Goal: Task Accomplishment & Management: Manage account settings

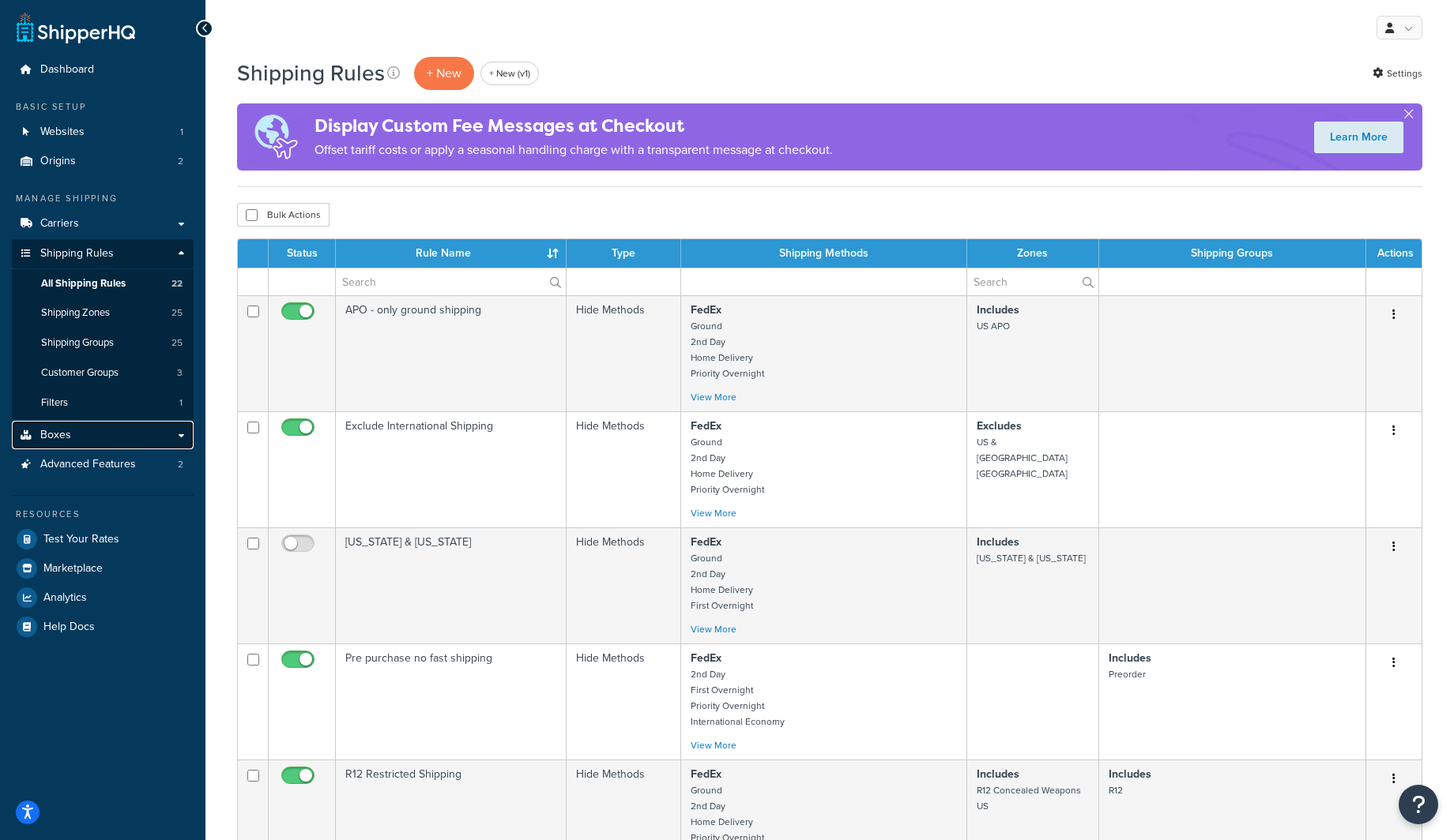
click at [92, 436] on link "Boxes" at bounding box center [103, 435] width 182 height 29
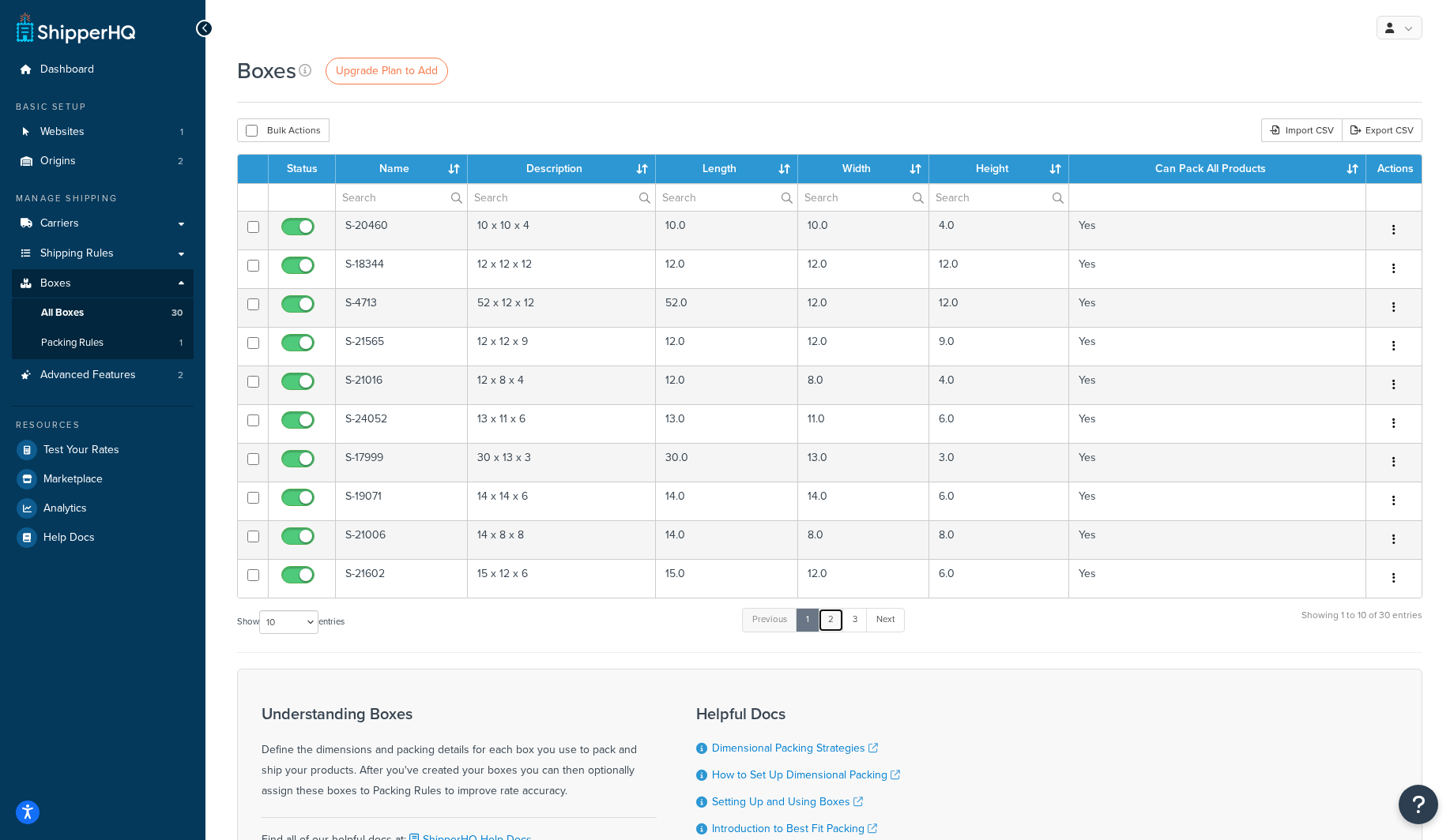
click at [836, 627] on link "2" at bounding box center [831, 620] width 26 height 24
click at [850, 628] on link "3" at bounding box center [853, 620] width 26 height 24
click at [825, 632] on link "2" at bounding box center [827, 620] width 26 height 24
click at [813, 632] on link "1" at bounding box center [805, 620] width 24 height 24
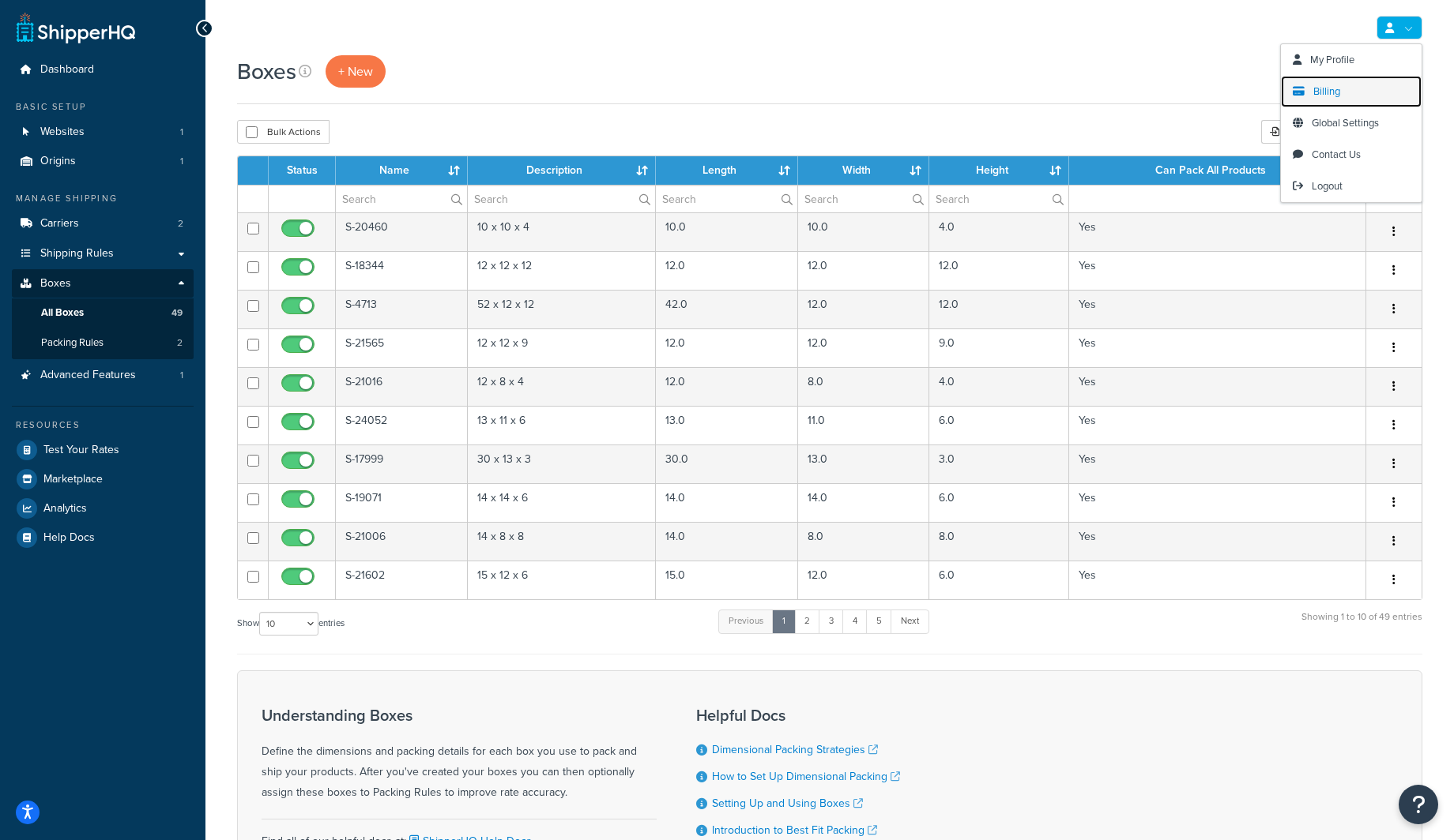
click at [1334, 101] on link "Billing" at bounding box center [1351, 91] width 140 height 31
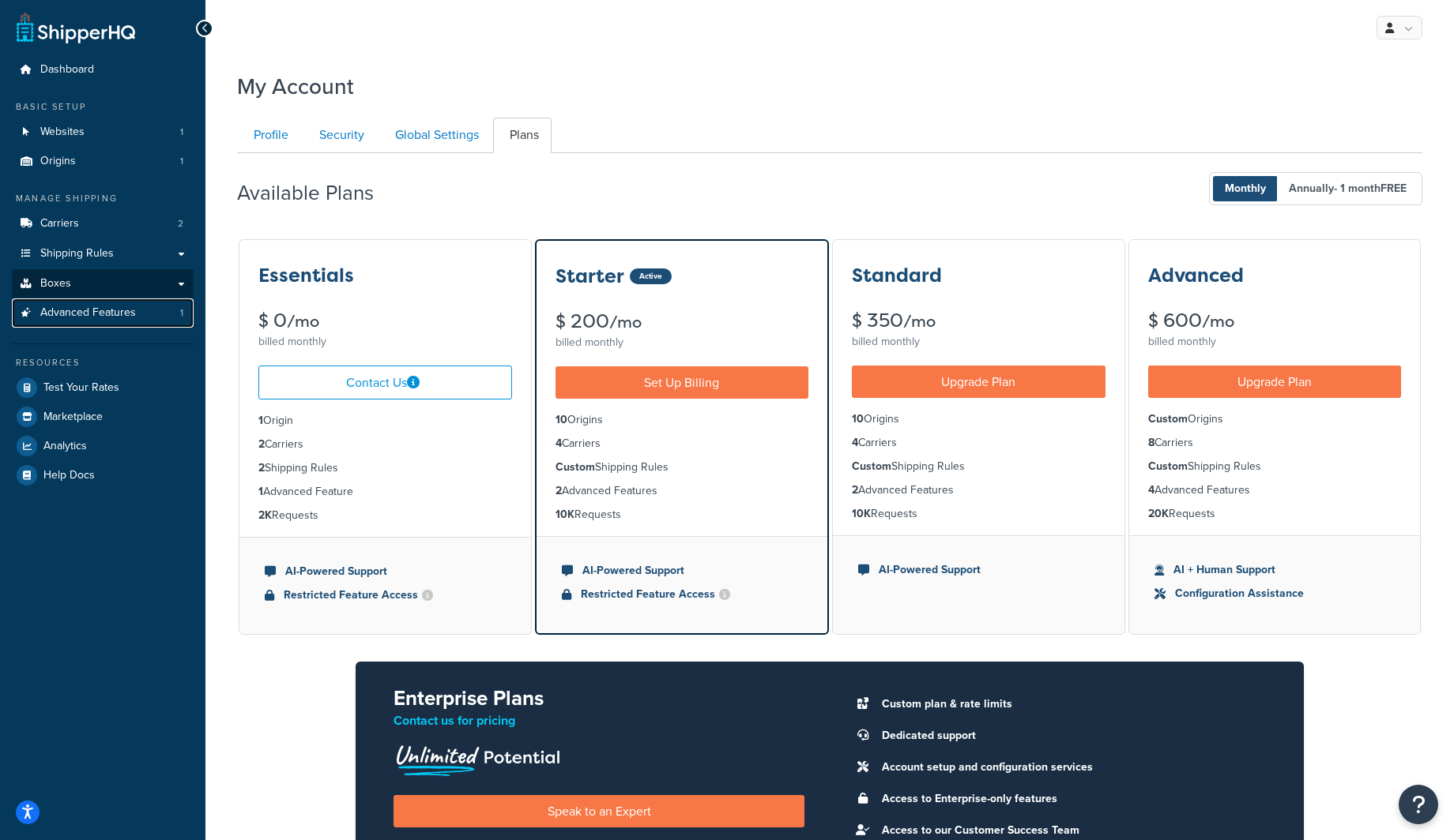
click at [59, 300] on link "Advanced Features 1" at bounding box center [103, 313] width 182 height 29
click at [63, 288] on span "Boxes" at bounding box center [55, 284] width 30 height 14
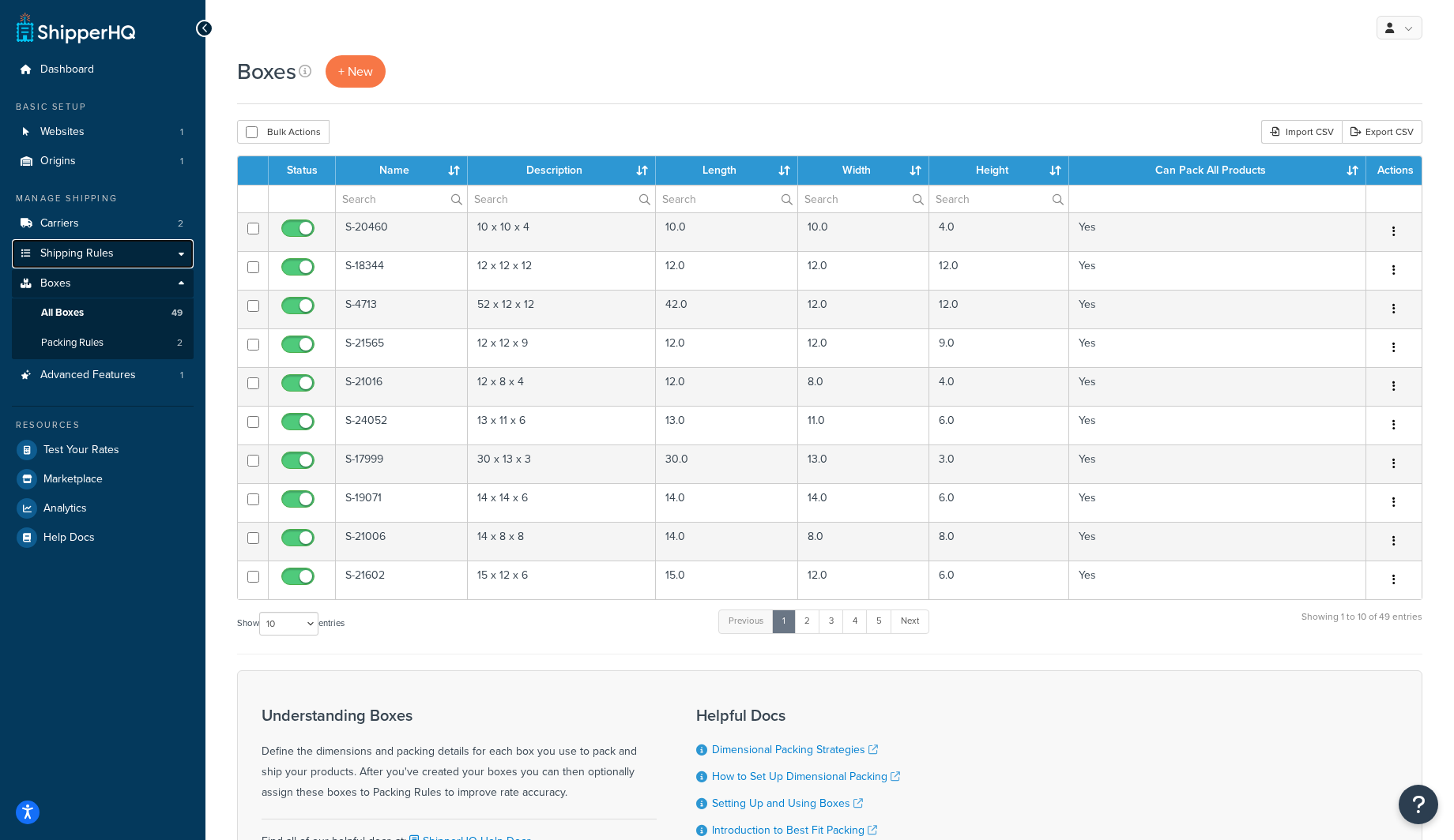
click at [81, 256] on span "Shipping Rules" at bounding box center [77, 253] width 74 height 14
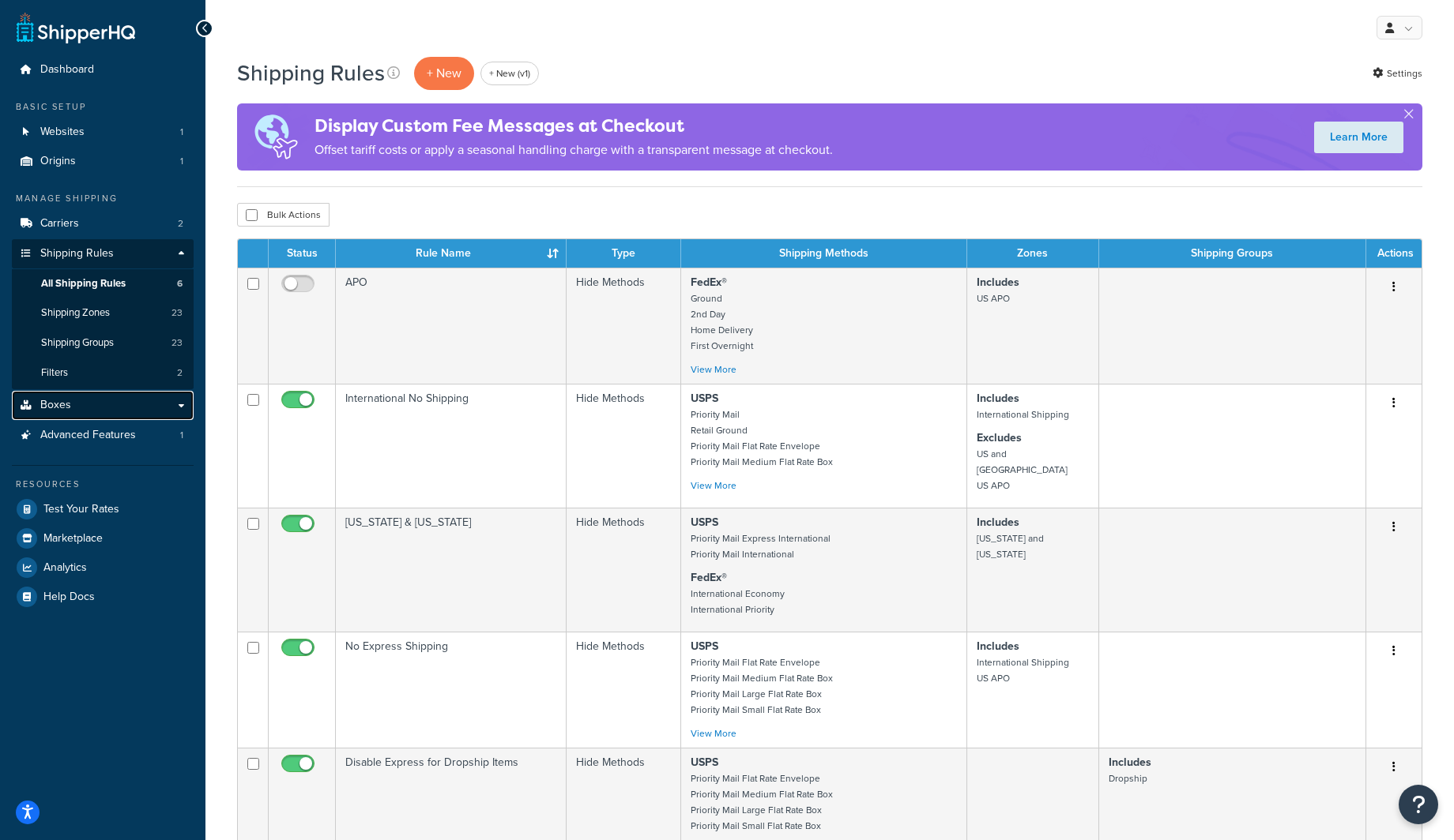
click at [71, 401] on link "Boxes" at bounding box center [103, 406] width 182 height 29
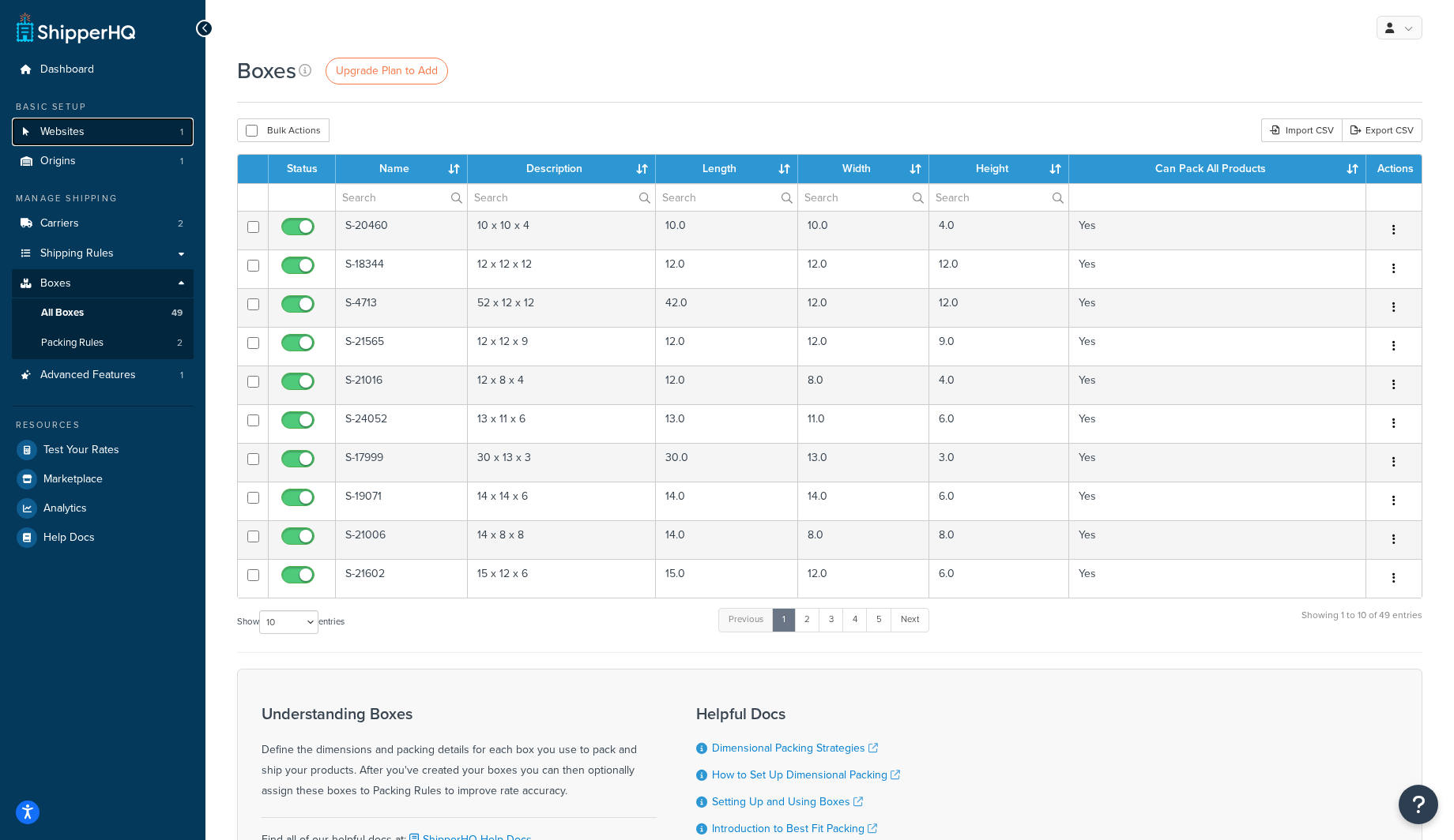
click at [67, 132] on span "Websites" at bounding box center [62, 132] width 44 height 14
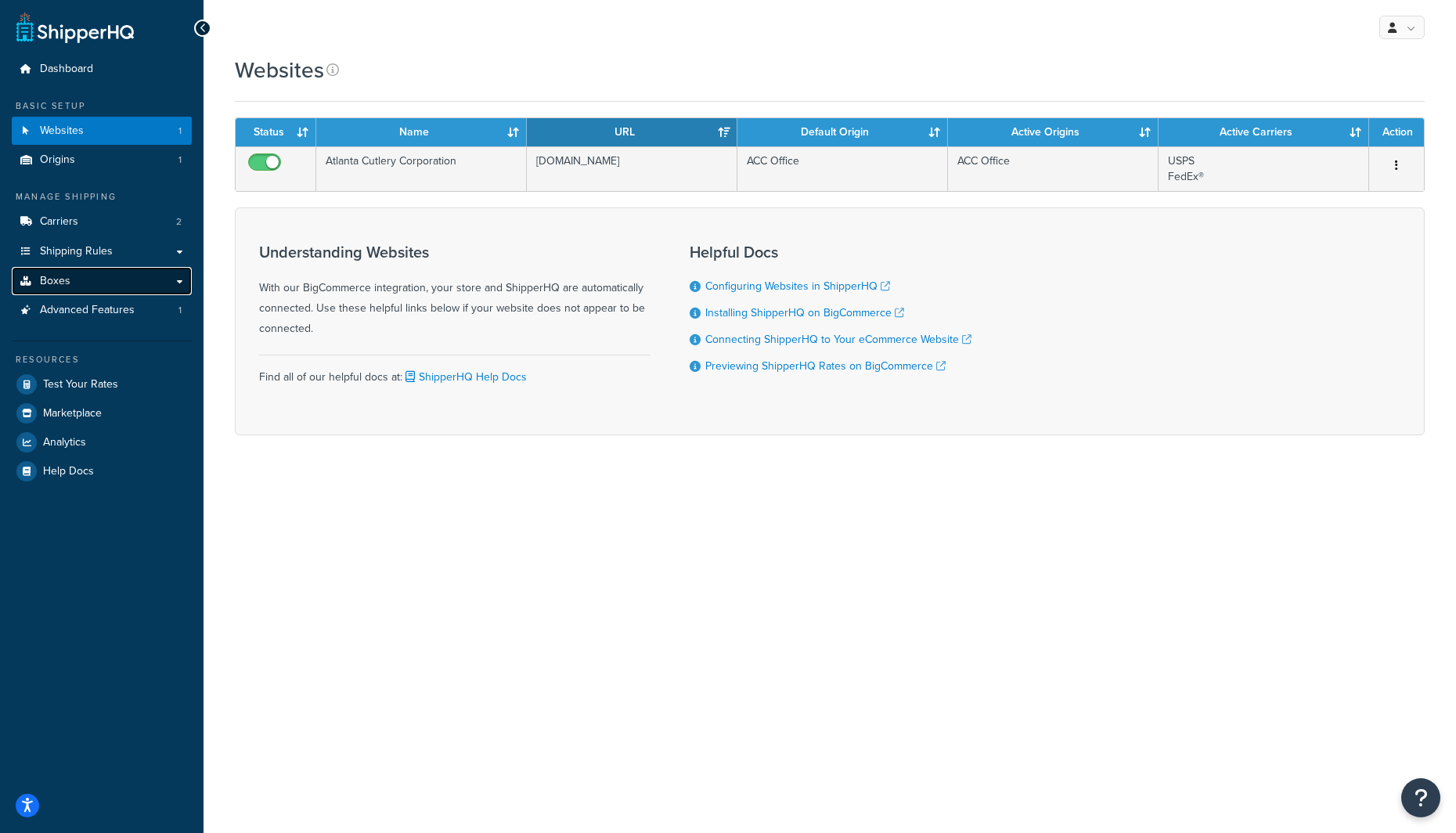
click at [118, 281] on link "Boxes" at bounding box center [102, 281] width 180 height 29
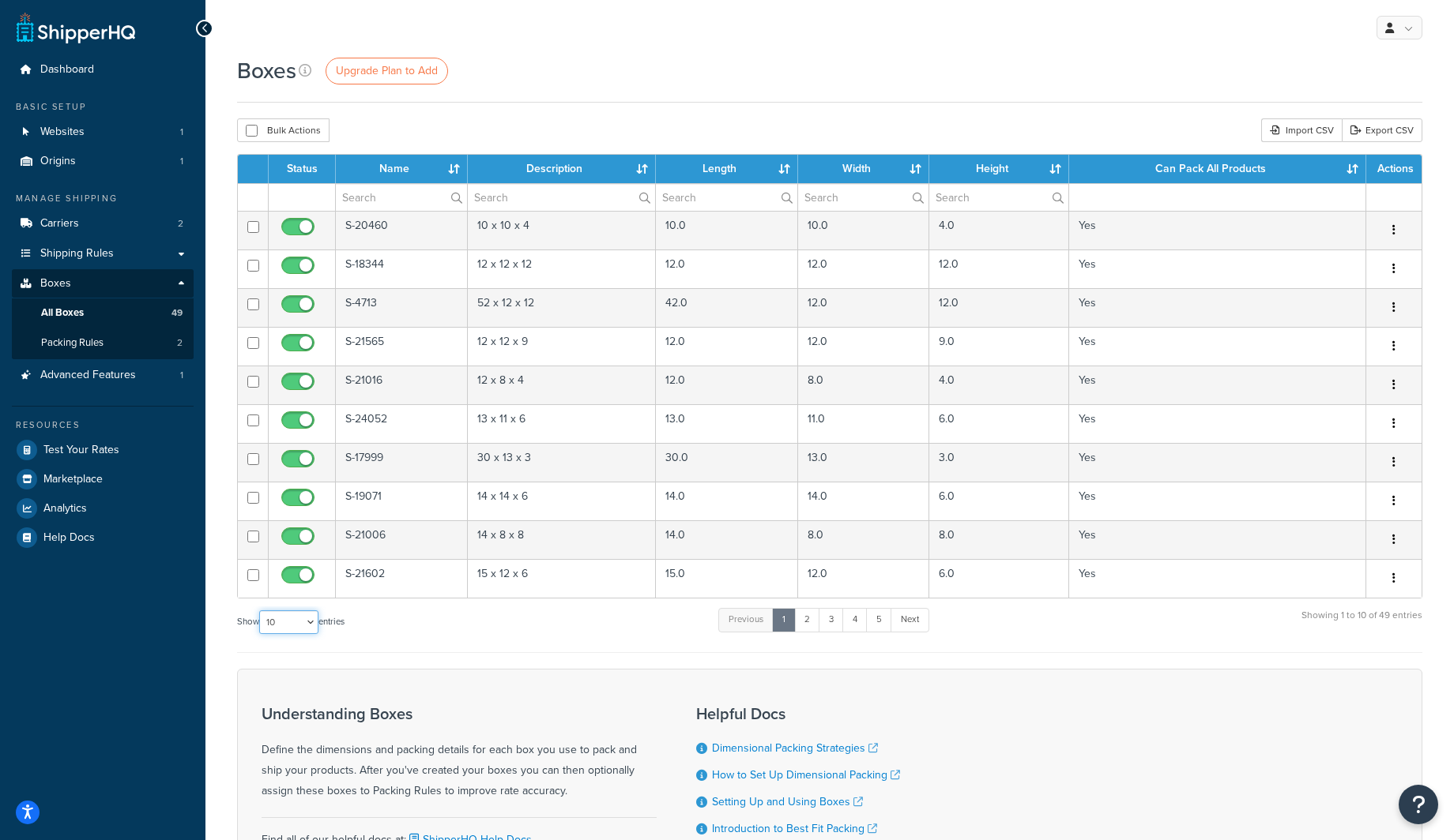
click at [295, 623] on select "10 15 25 50 100 1000" at bounding box center [289, 622] width 59 height 24
select select "1000"
click at [261, 614] on select "10 15 25 50 100 1000" at bounding box center [289, 622] width 59 height 24
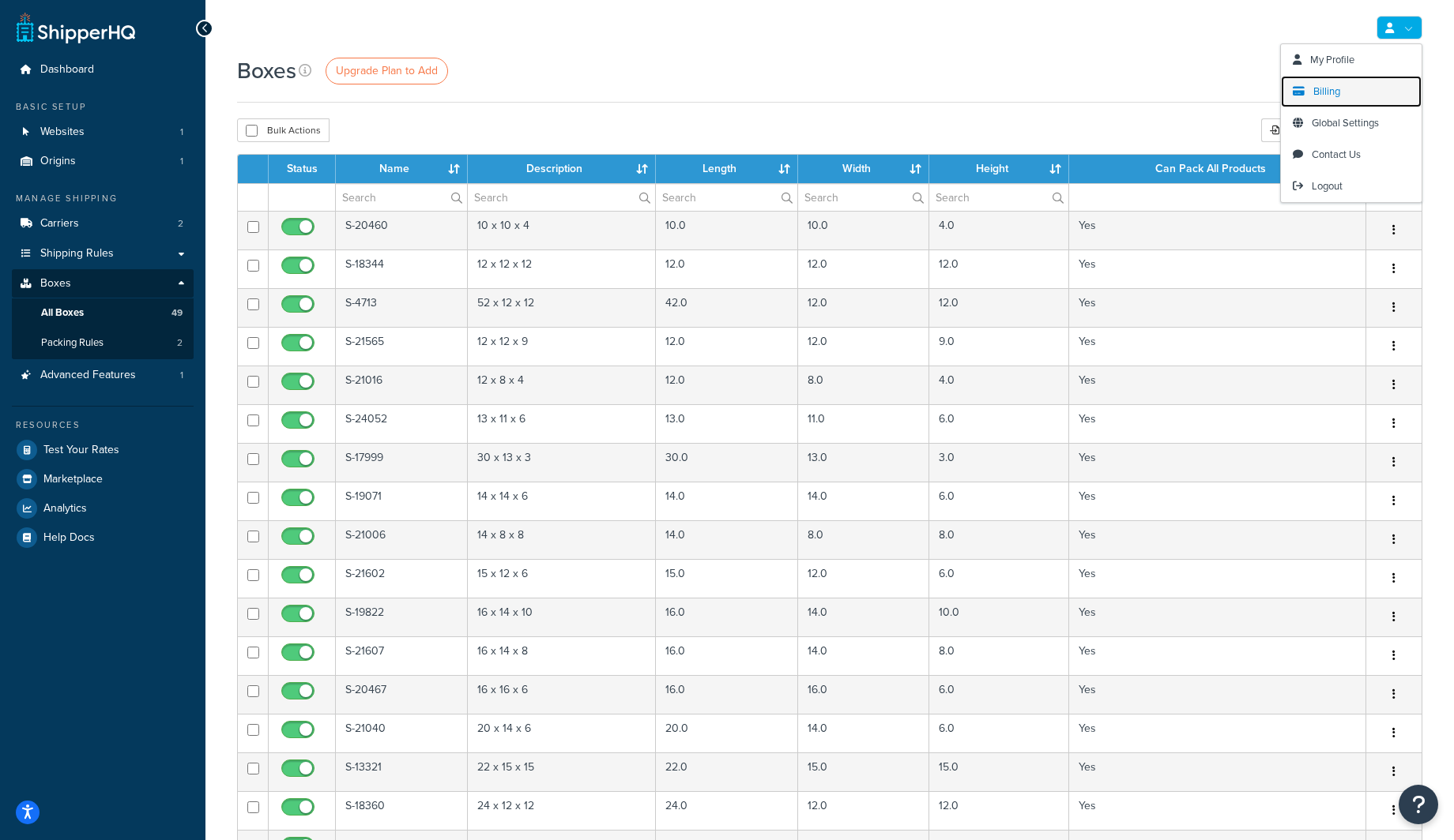
click at [1343, 92] on link "Billing" at bounding box center [1351, 91] width 140 height 31
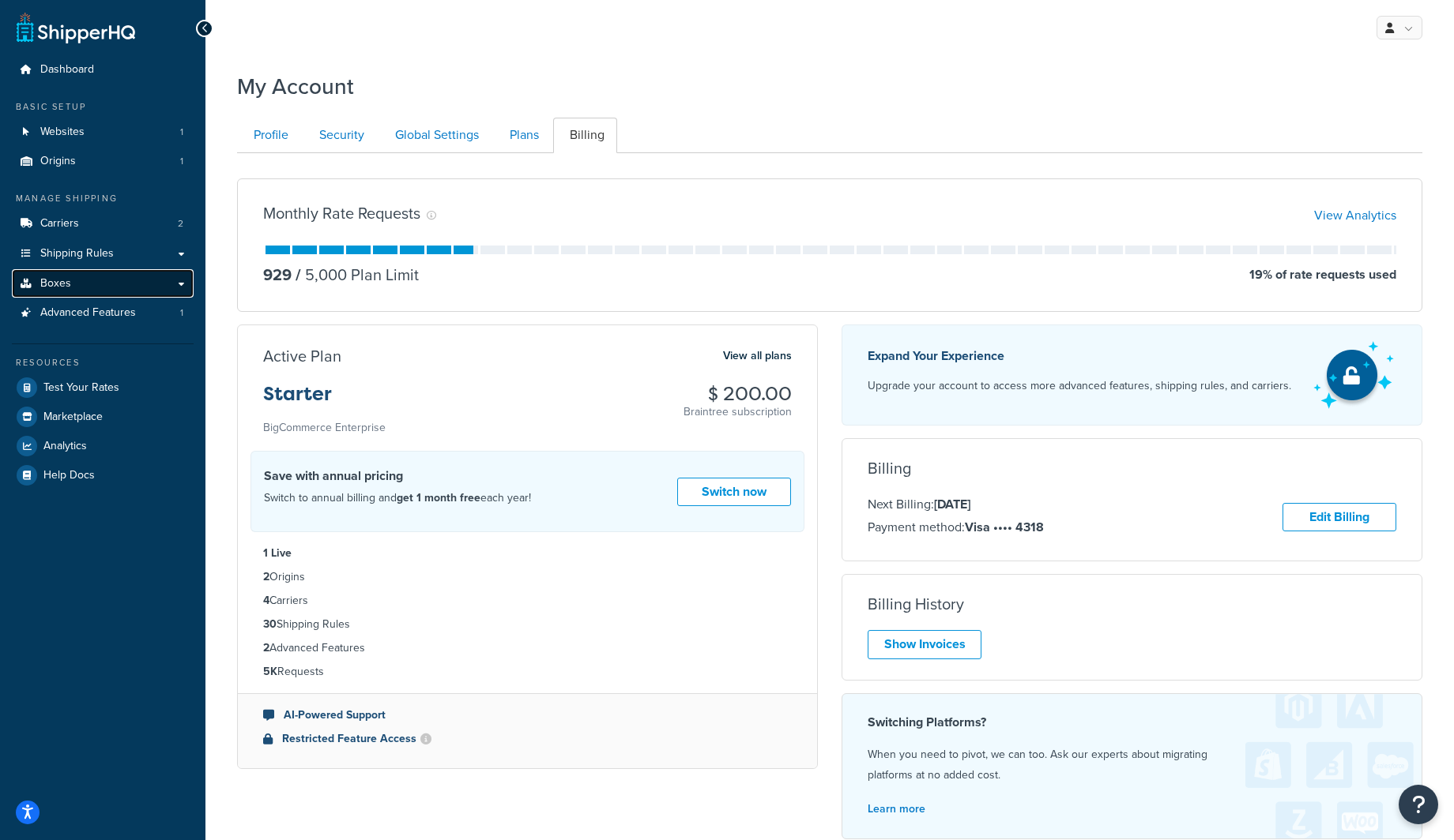
click at [100, 285] on link "Boxes" at bounding box center [103, 284] width 182 height 29
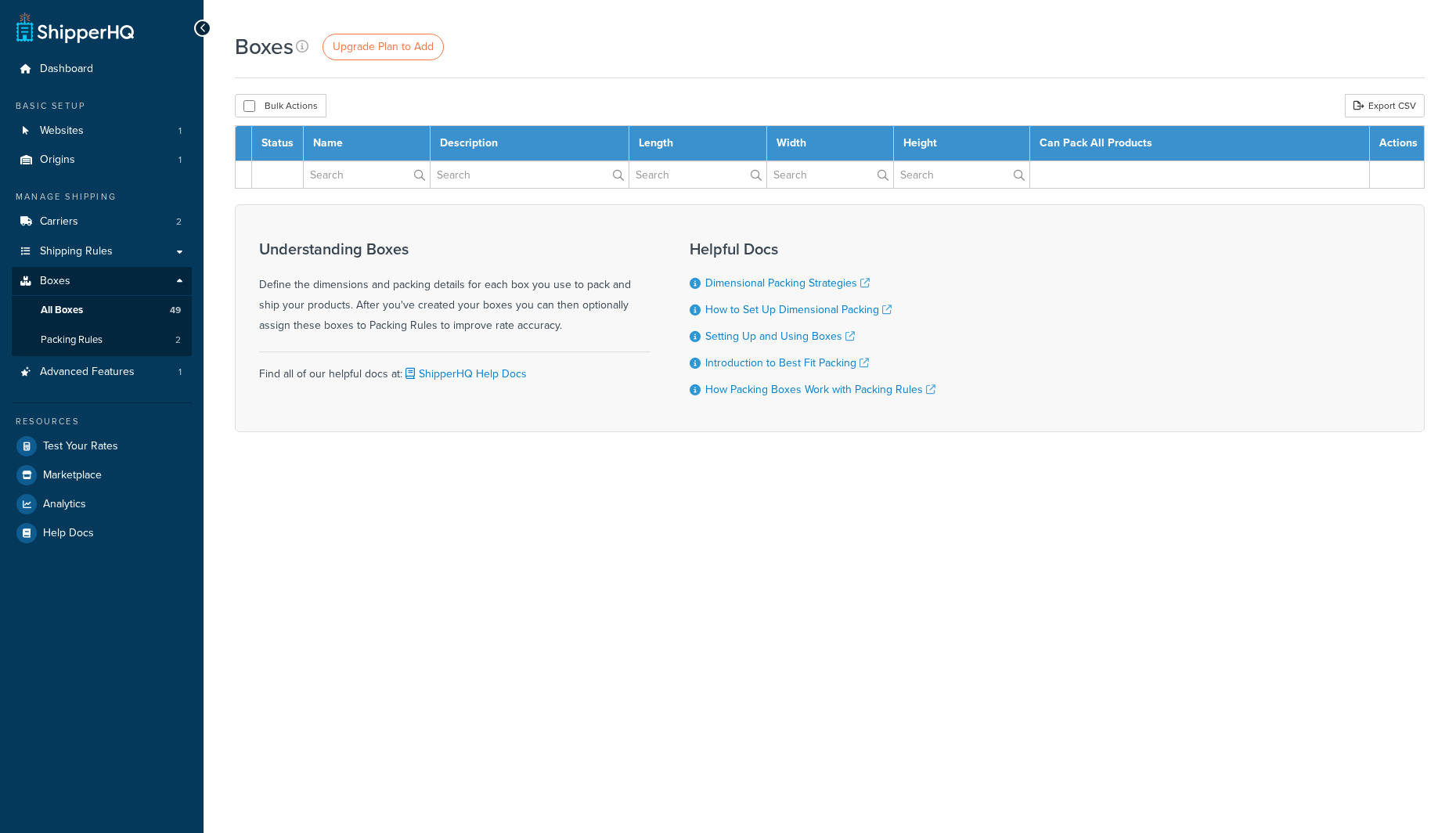
select select "1000"
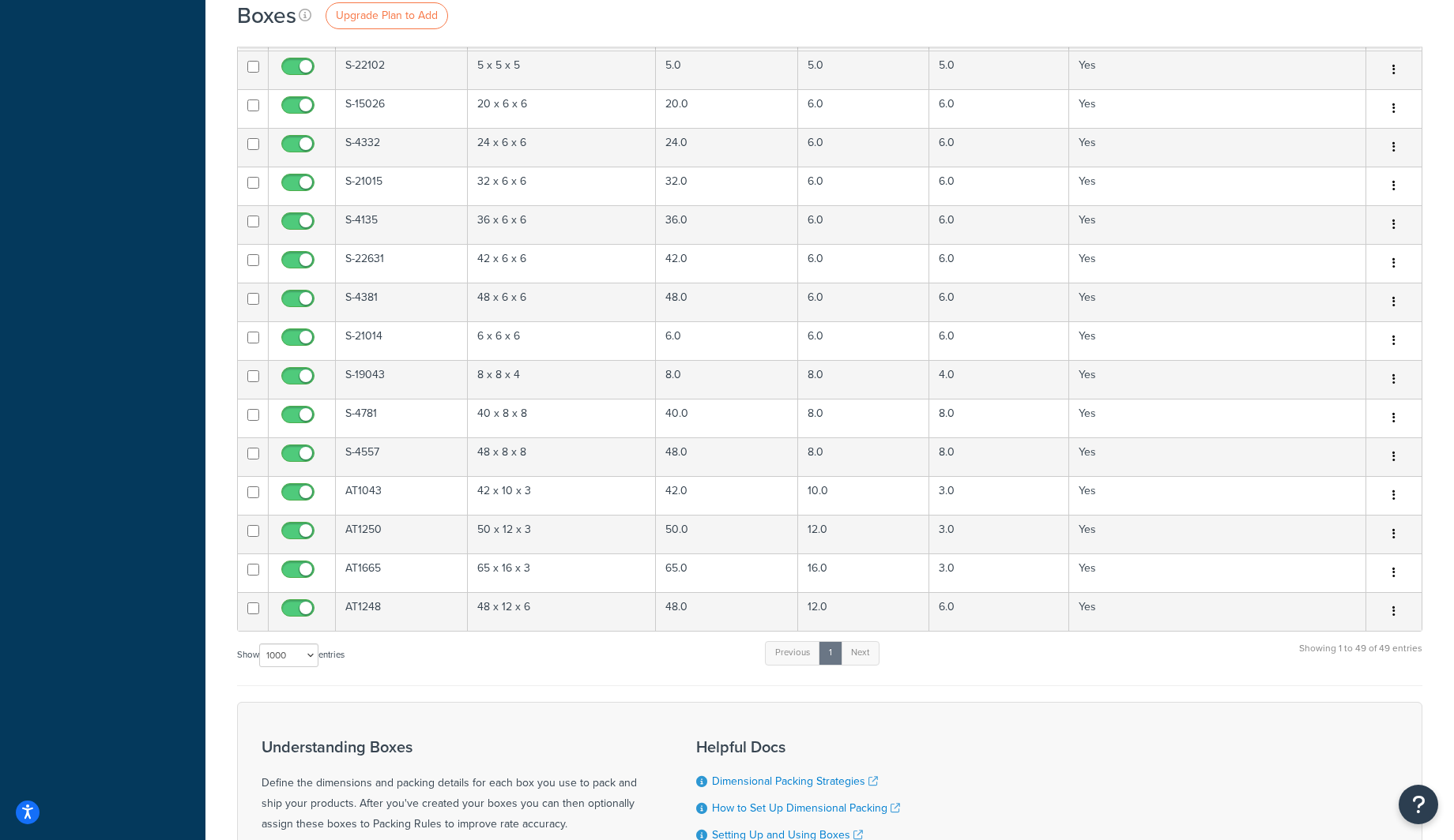
scroll to position [1452, 0]
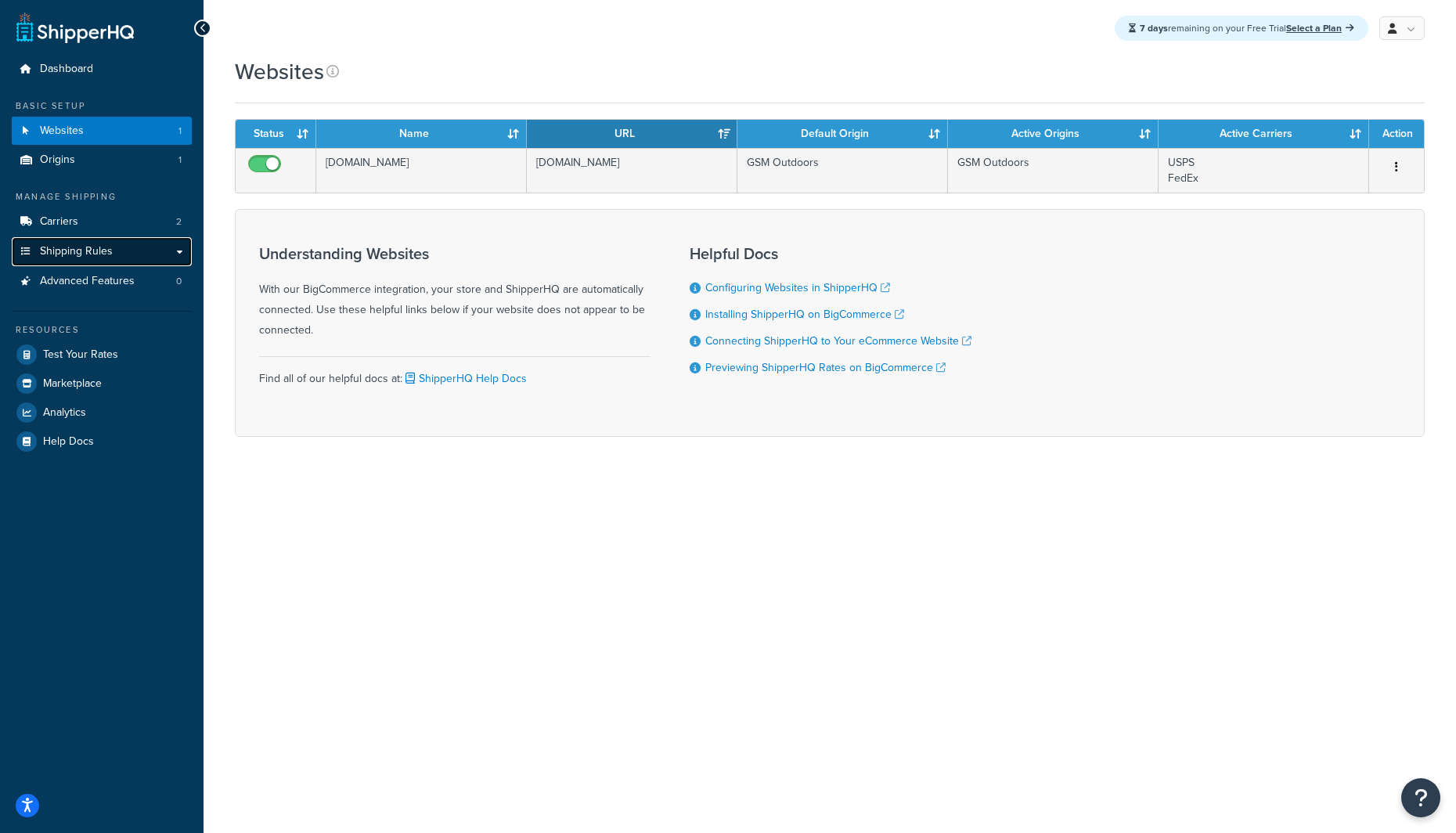
click at [114, 250] on link "Shipping Rules" at bounding box center [102, 251] width 180 height 29
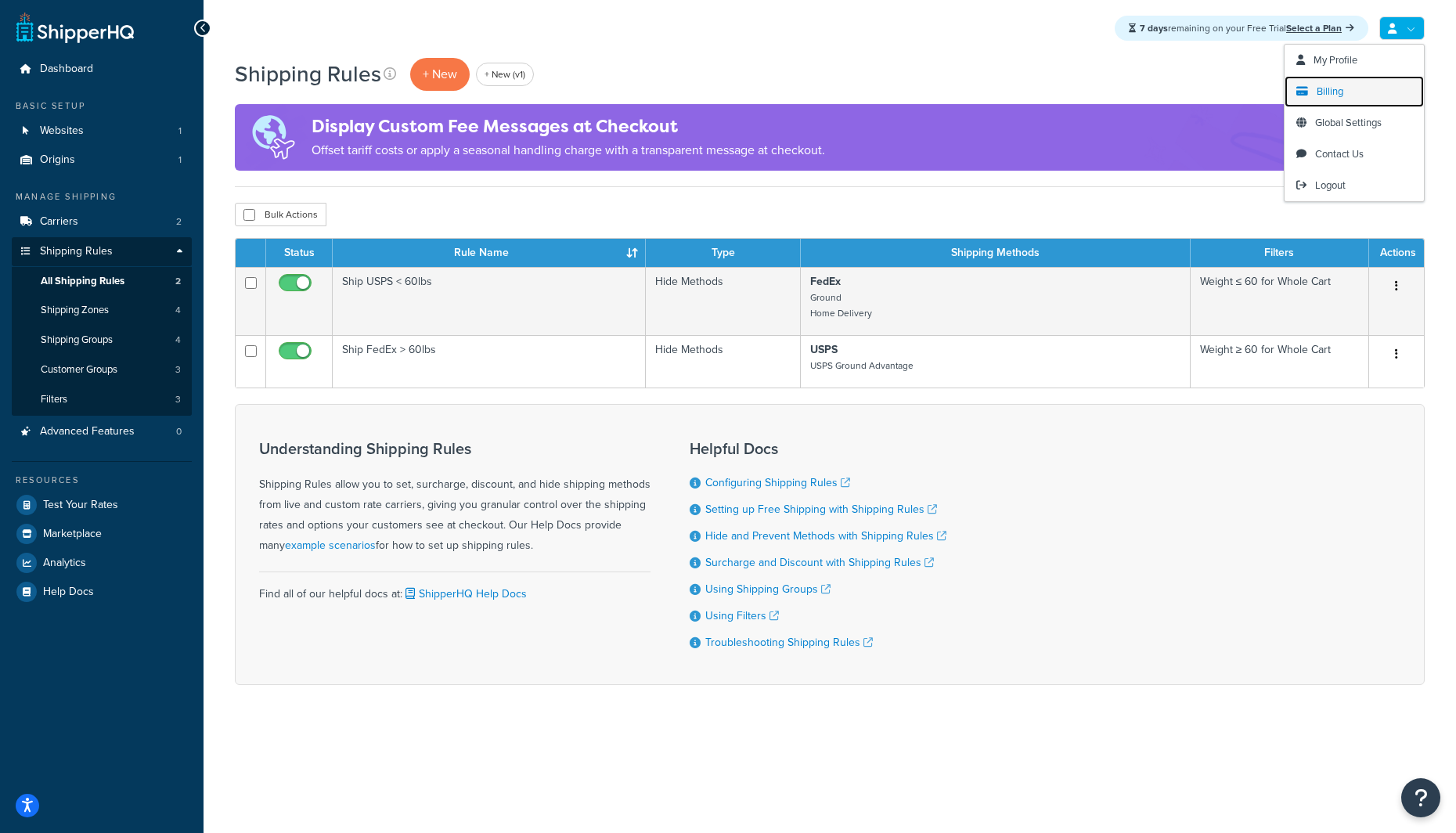
click at [1339, 90] on span "Billing" at bounding box center [1330, 91] width 26 height 15
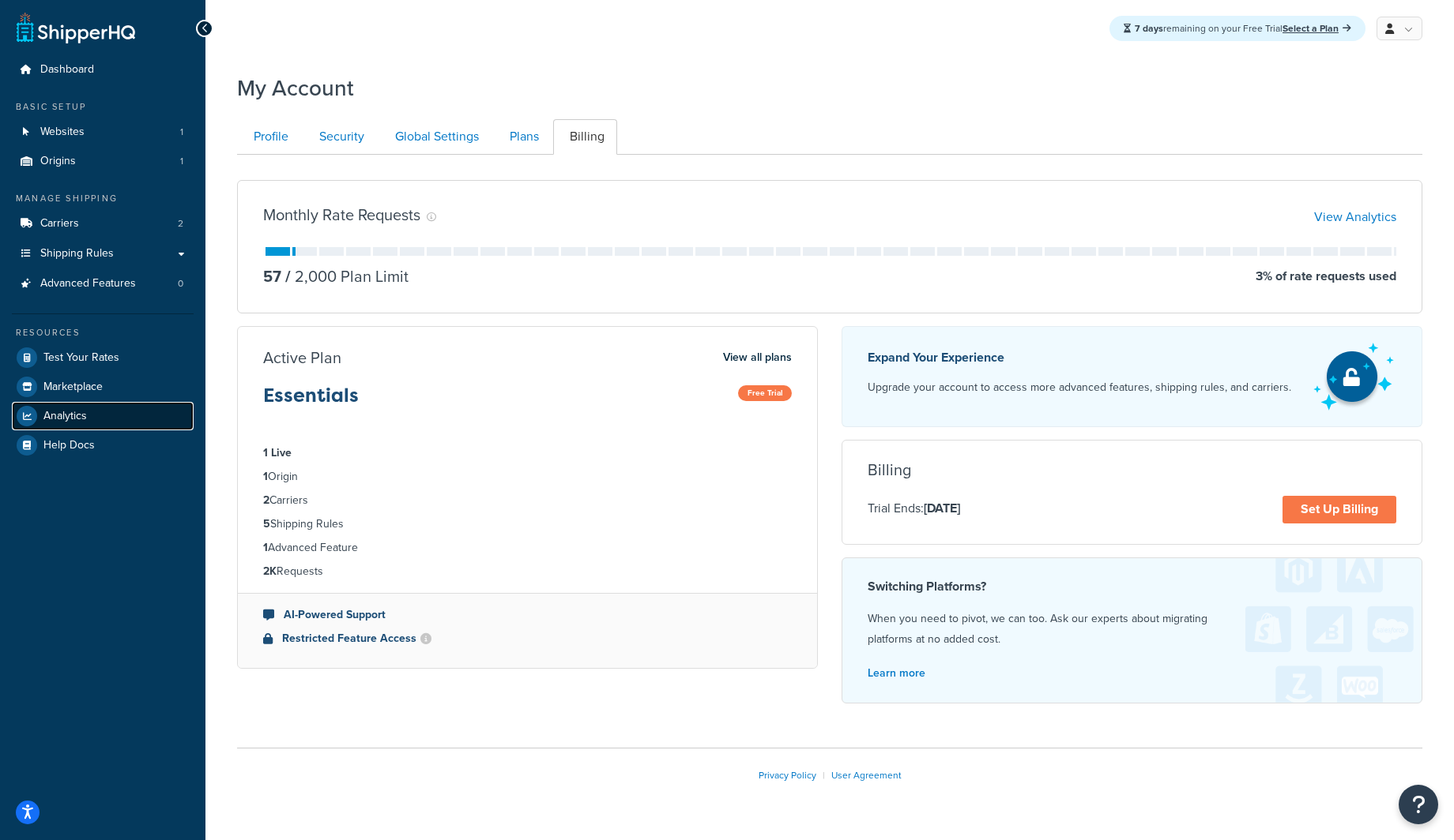
click at [95, 428] on link "Analytics" at bounding box center [103, 415] width 182 height 28
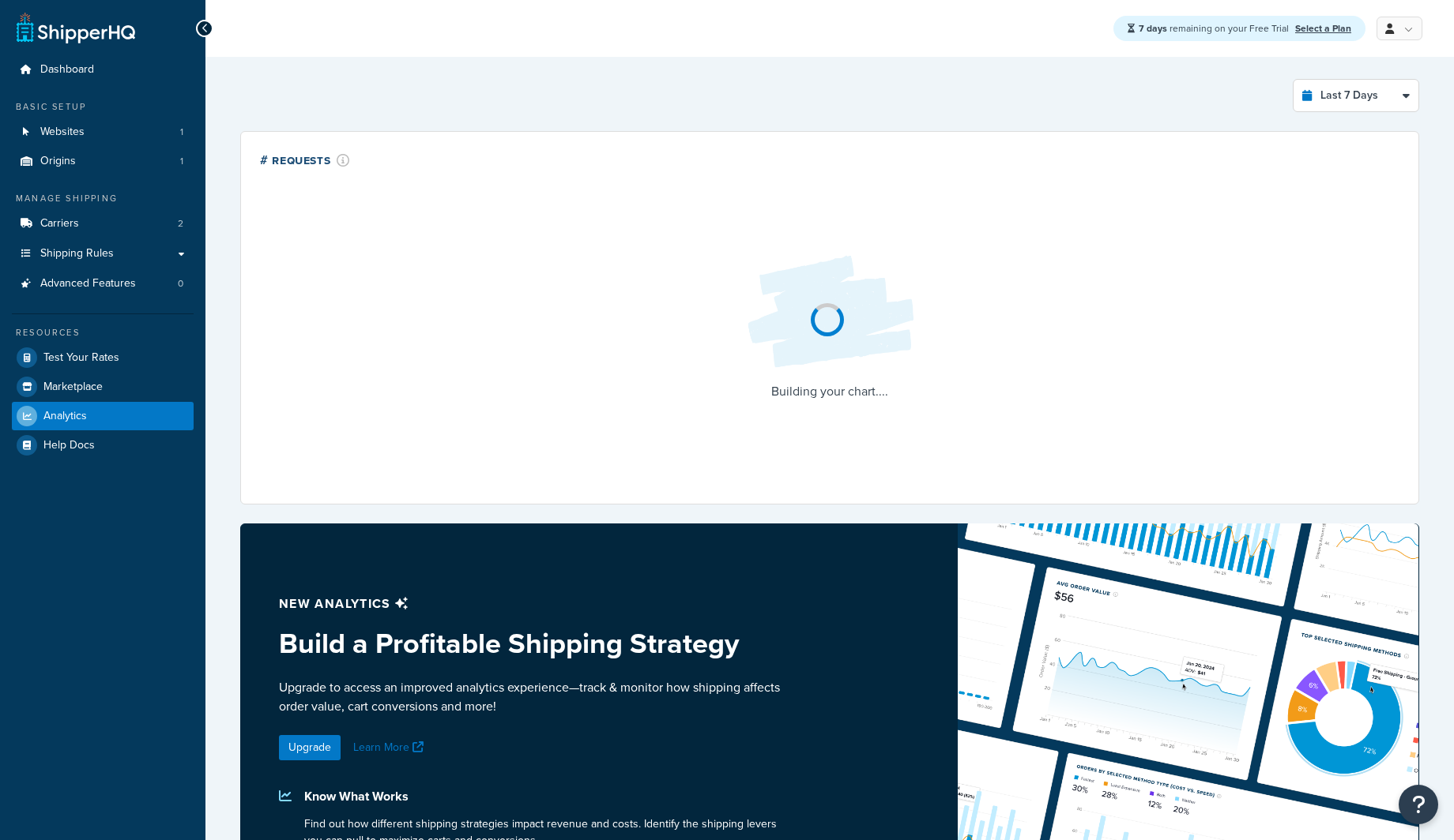
select select "last_7_days"
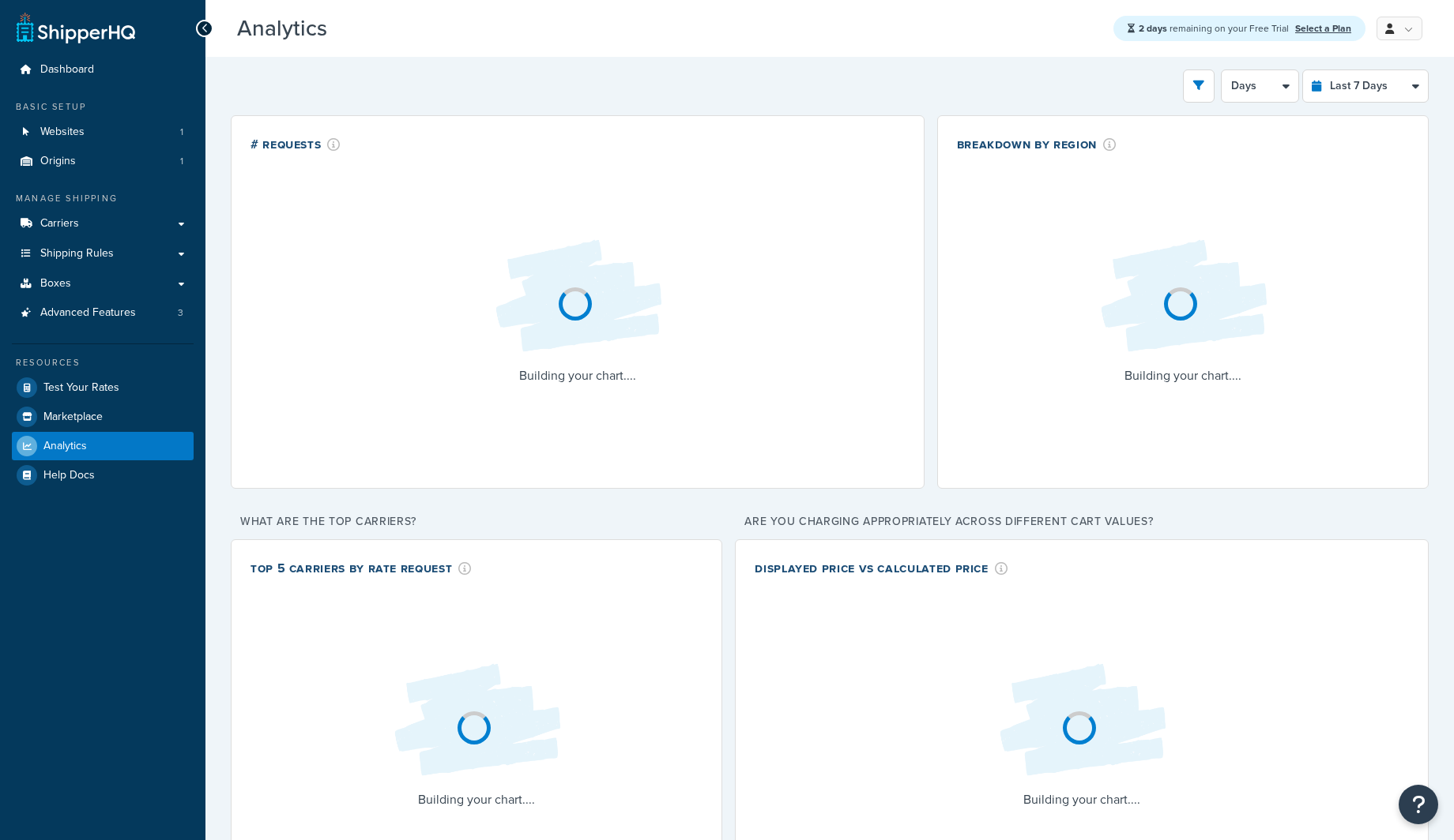
select select "last_7_days"
